Goal: Information Seeking & Learning: Check status

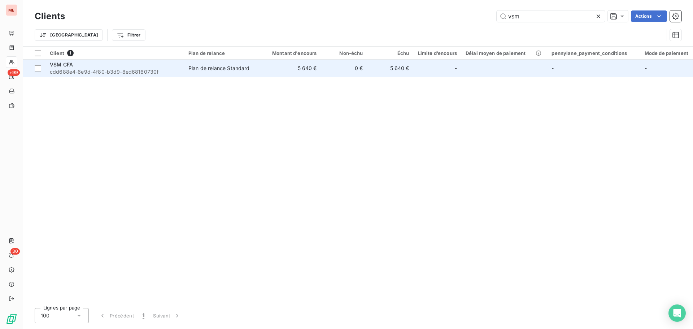
type input "vsm"
click at [289, 71] on td "5 640 €" at bounding box center [290, 68] width 62 height 17
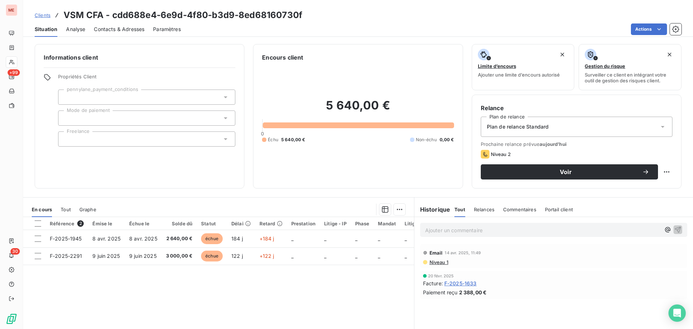
click at [134, 26] on span "Contacts & Adresses" at bounding box center [119, 29] width 51 height 7
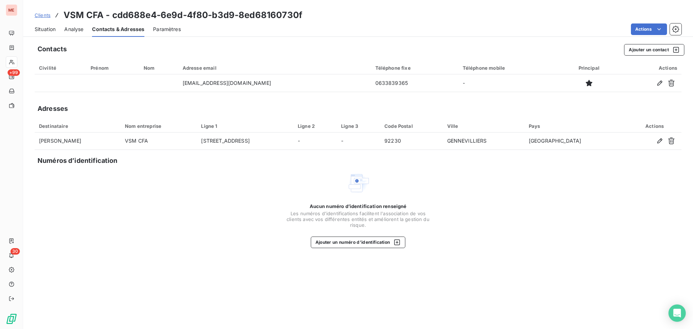
click at [49, 31] on span "Situation" at bounding box center [45, 29] width 21 height 7
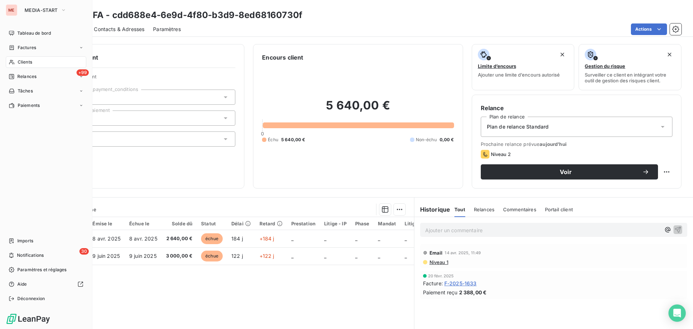
click at [20, 62] on span "Clients" at bounding box center [25, 62] width 14 height 6
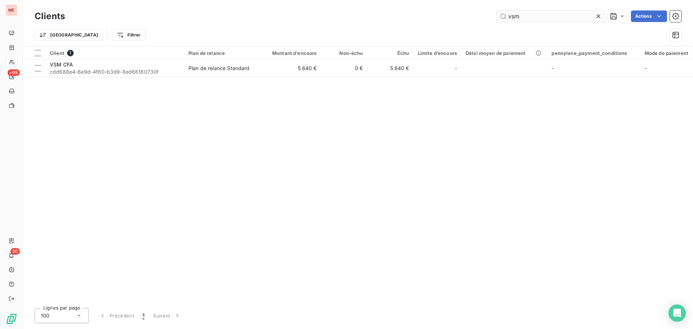
click at [508, 15] on input "vsm" at bounding box center [550, 16] width 108 height 12
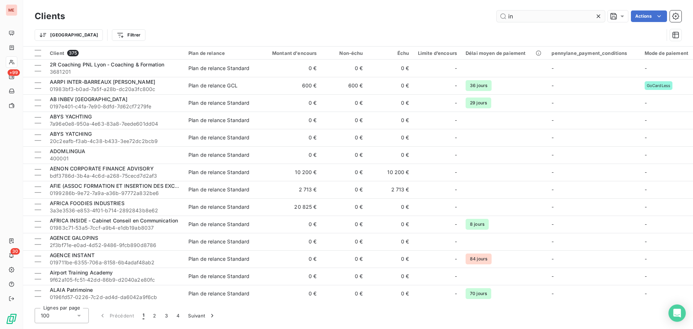
type input "i"
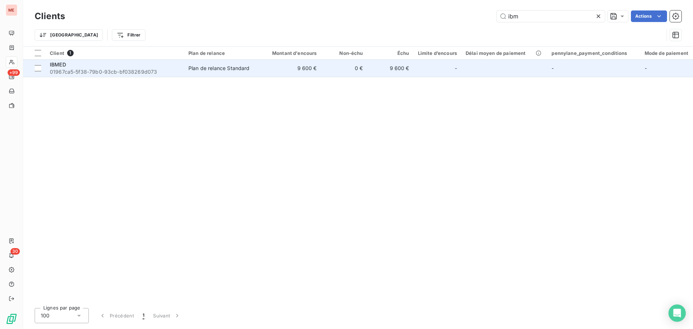
type input "ibm"
click at [213, 66] on div "Plan de relance Standard" at bounding box center [218, 68] width 61 height 7
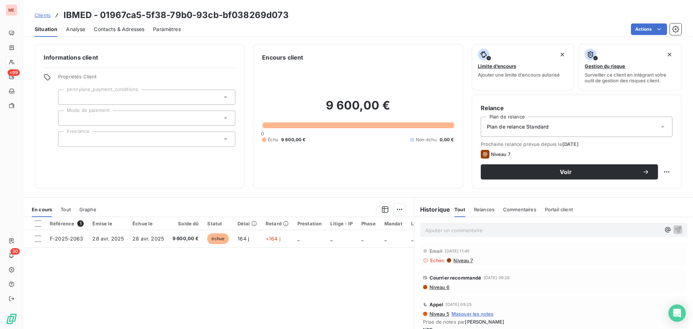
scroll to position [1, 0]
click at [357, 153] on div "9 600,00 € 0 Échu 9 600,00 € Non-échu 0,00 €" at bounding box center [358, 121] width 192 height 118
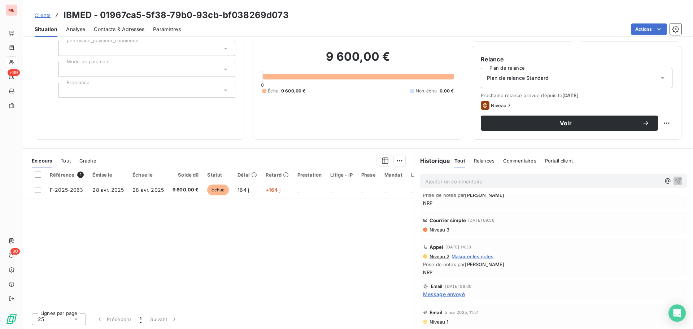
scroll to position [49, 0]
click at [434, 324] on span "Niveau 1" at bounding box center [438, 322] width 19 height 6
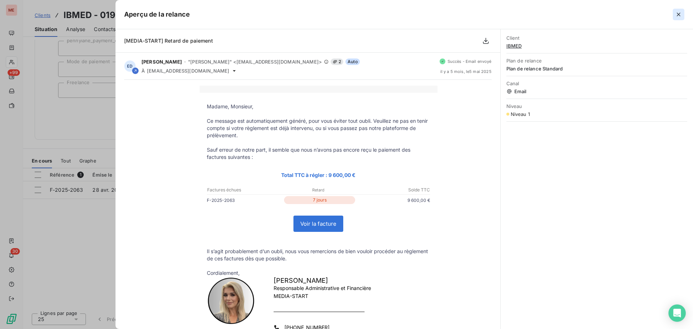
click at [679, 13] on icon "button" at bounding box center [678, 14] width 7 height 7
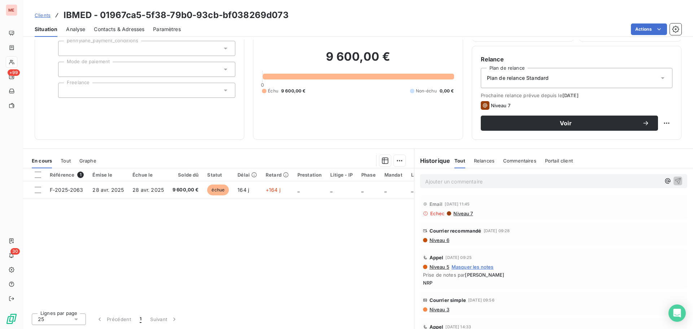
scroll to position [80, 0]
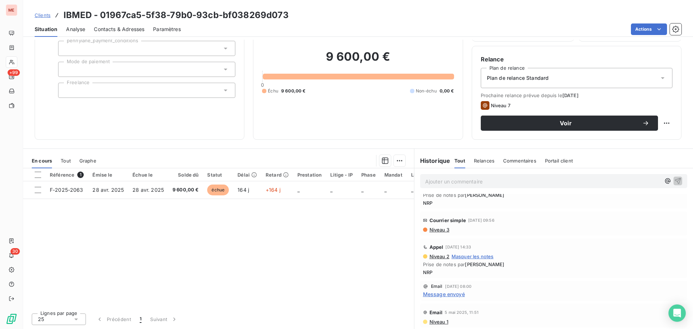
click at [283, 228] on div "Référence 1 Émise le Échue le Solde dû Statut Délai Retard Prestation Litige - …" at bounding box center [218, 237] width 391 height 139
click at [323, 238] on div "Référence 1 Émise le Échue le Solde dû Statut Délai Retard Prestation Litige - …" at bounding box center [218, 237] width 391 height 139
click at [179, 118] on div "Informations client Propriétés Client pennylane_payment_conditions Mode de paie…" at bounding box center [140, 67] width 210 height 144
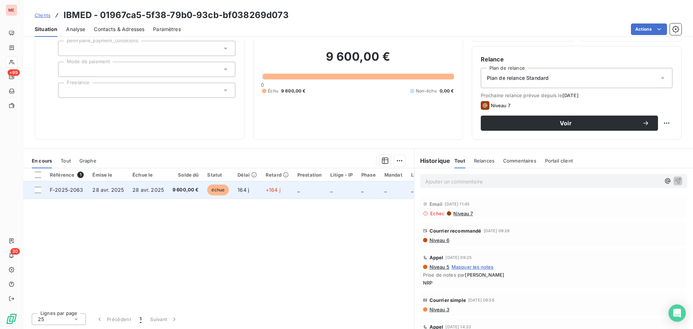
click at [151, 187] on span "28 avr. 2025" at bounding box center [147, 190] width 31 height 6
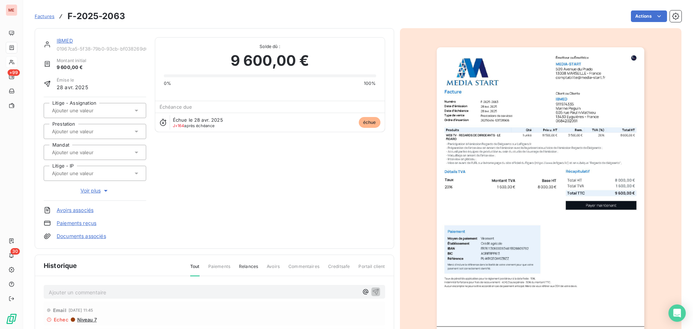
click at [64, 41] on link "IBMED" at bounding box center [65, 41] width 16 height 6
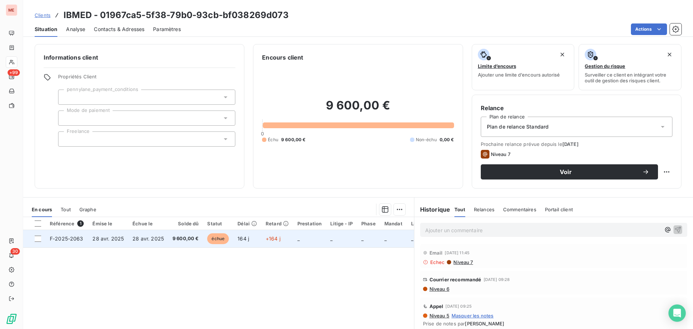
click at [177, 239] on span "9 600,00 €" at bounding box center [185, 238] width 26 height 7
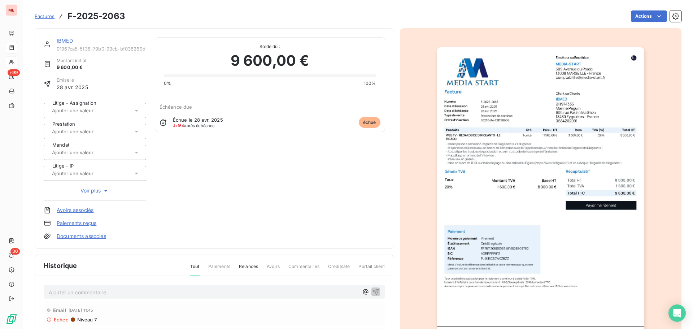
click at [214, 167] on div "IBMED 01967ca5-5f38-79b0-93cb-bf038269d073 Montant initial 9 600,00 € Émise le …" at bounding box center [214, 138] width 341 height 202
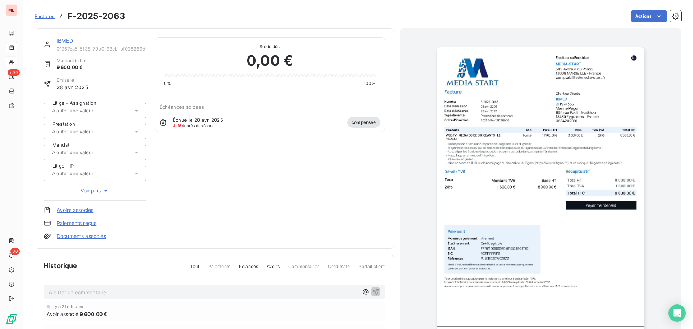
click at [64, 43] on link "IBMED" at bounding box center [65, 41] width 16 height 6
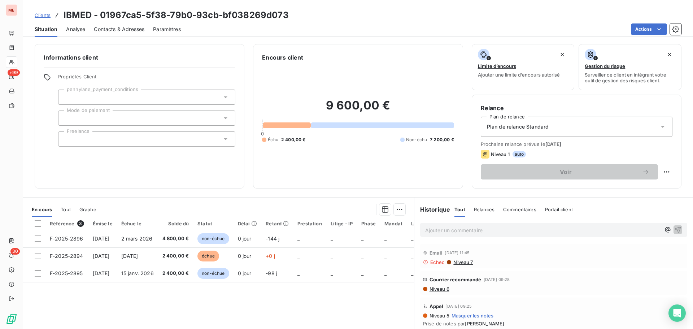
scroll to position [49, 0]
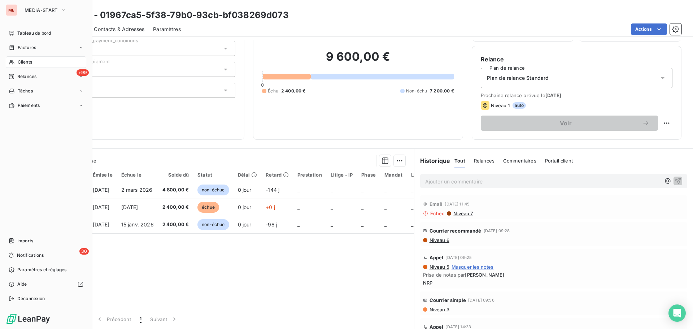
click at [15, 61] on div "Clients" at bounding box center [46, 62] width 80 height 12
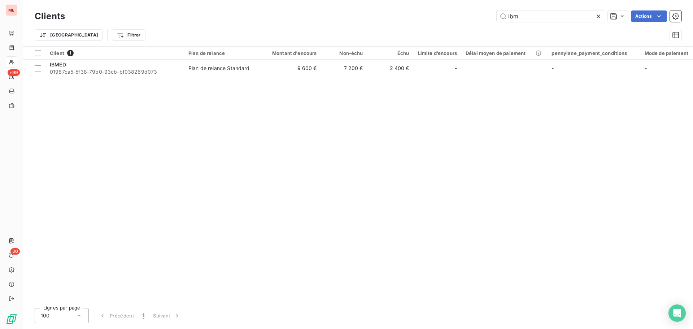
click at [535, 10] on div "Clients ibm Actions" at bounding box center [358, 16] width 647 height 15
click at [529, 13] on input "ibm" at bounding box center [550, 16] width 108 height 12
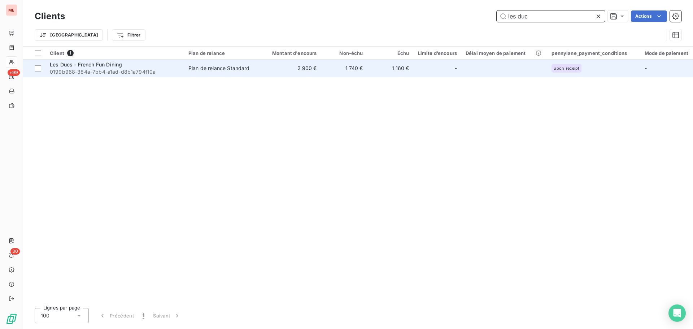
type input "les duc"
click at [147, 70] on span "0199b968-384a-7bb4-a1ad-d8b1a794f10a" at bounding box center [115, 71] width 130 height 7
